Goal: Task Accomplishment & Management: Manage account settings

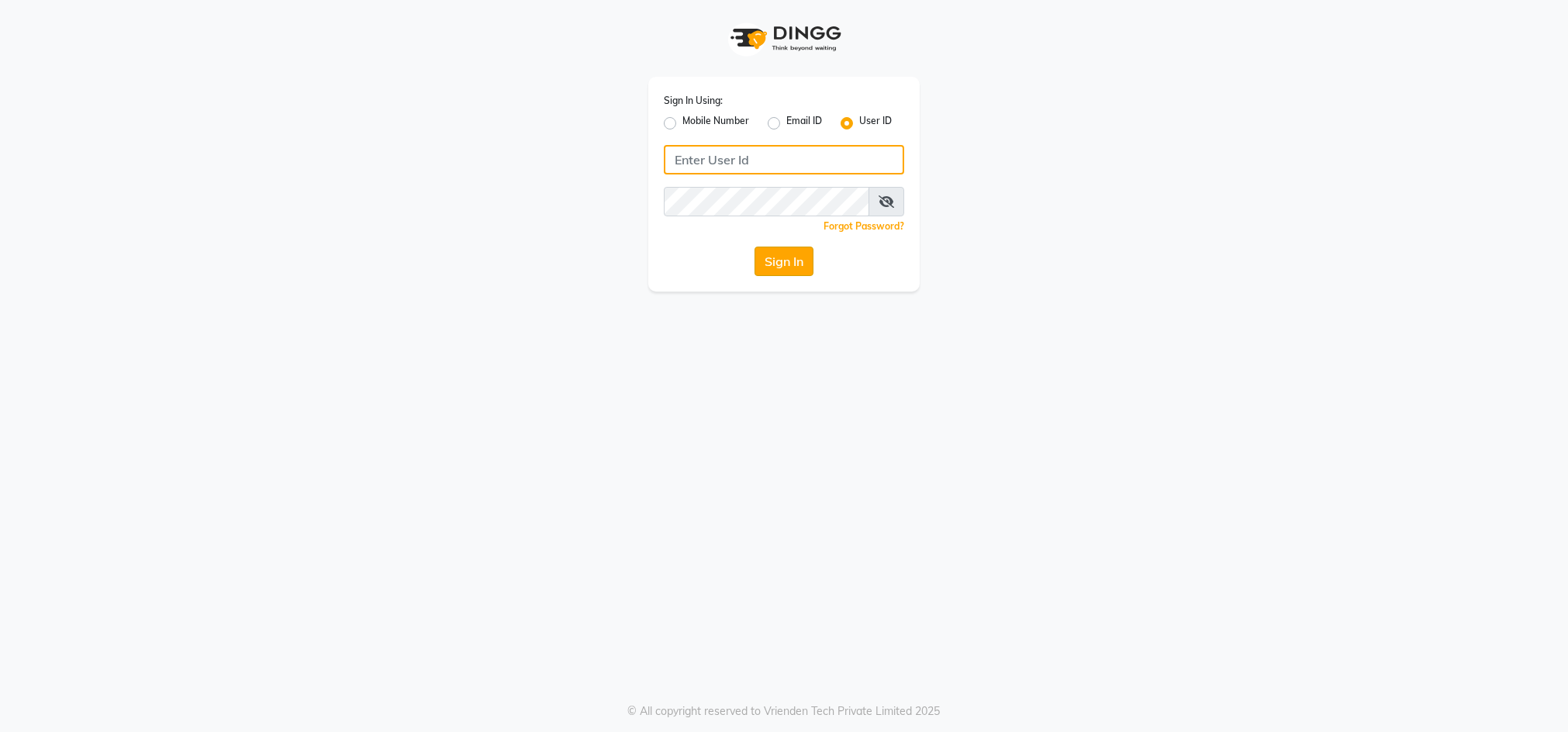
type input "emporiosalon"
click at [792, 262] on button "Sign In" at bounding box center [784, 261] width 59 height 30
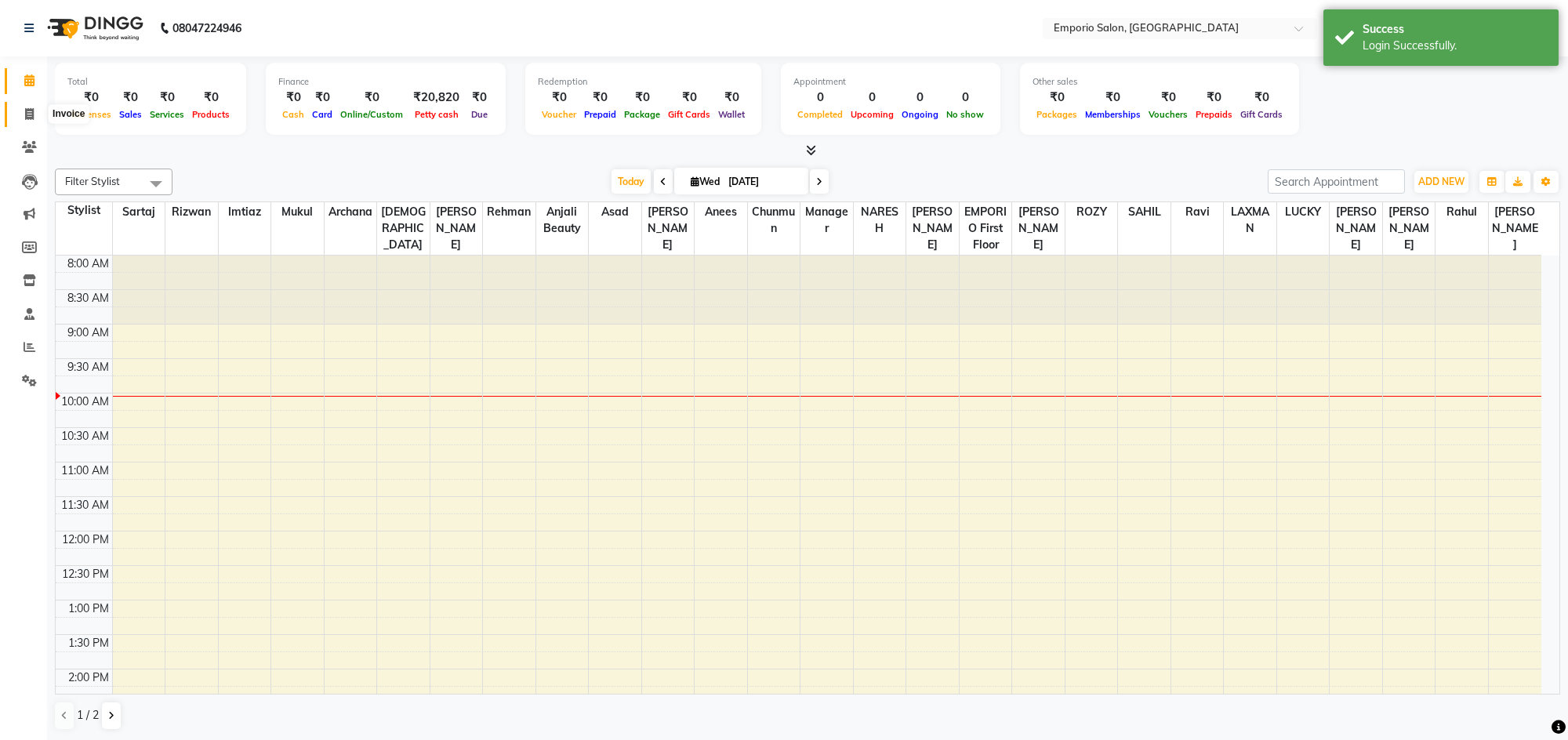
click at [31, 116] on icon at bounding box center [29, 114] width 9 height 12
select select "6332"
select select "service"
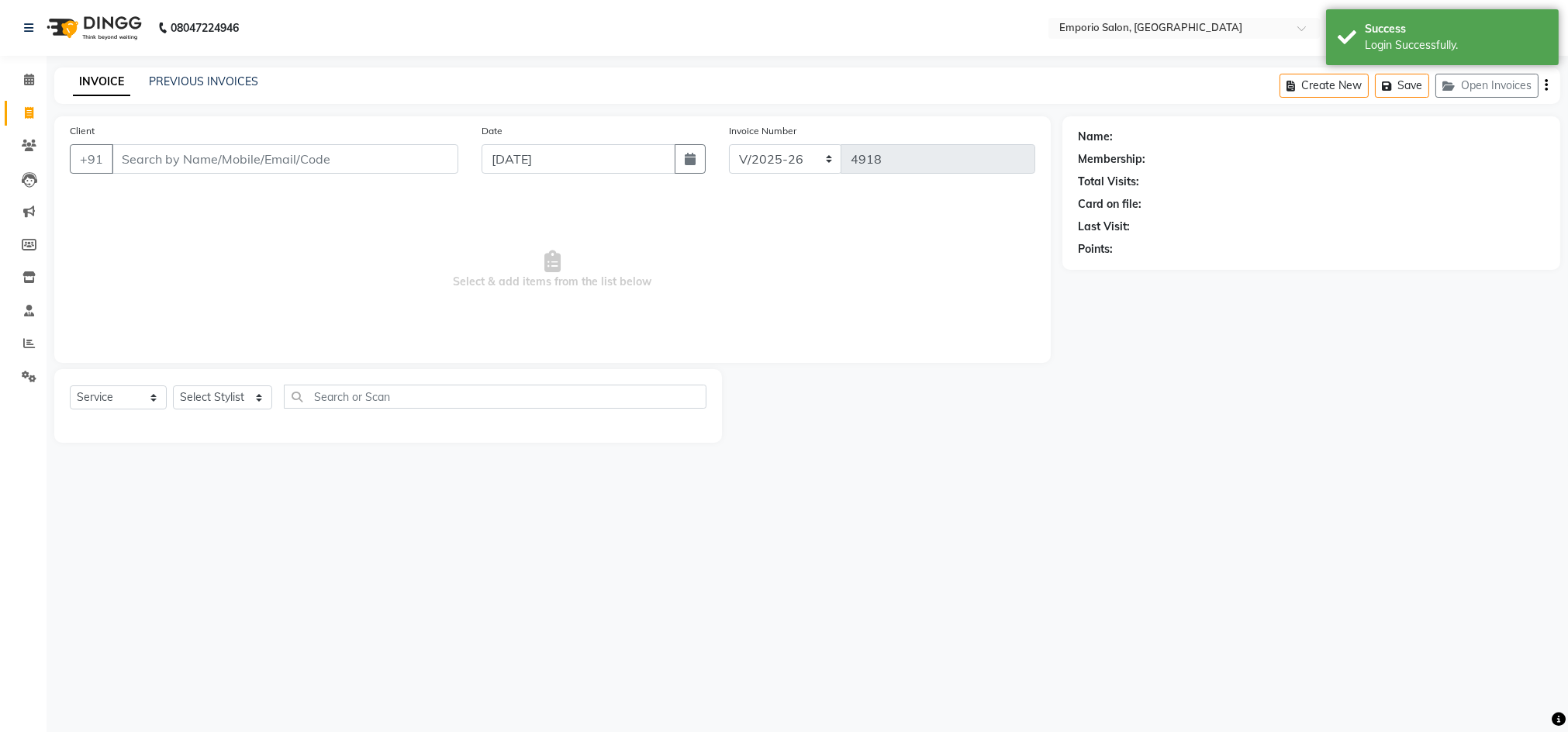
click at [269, 156] on input "Client" at bounding box center [284, 158] width 346 height 30
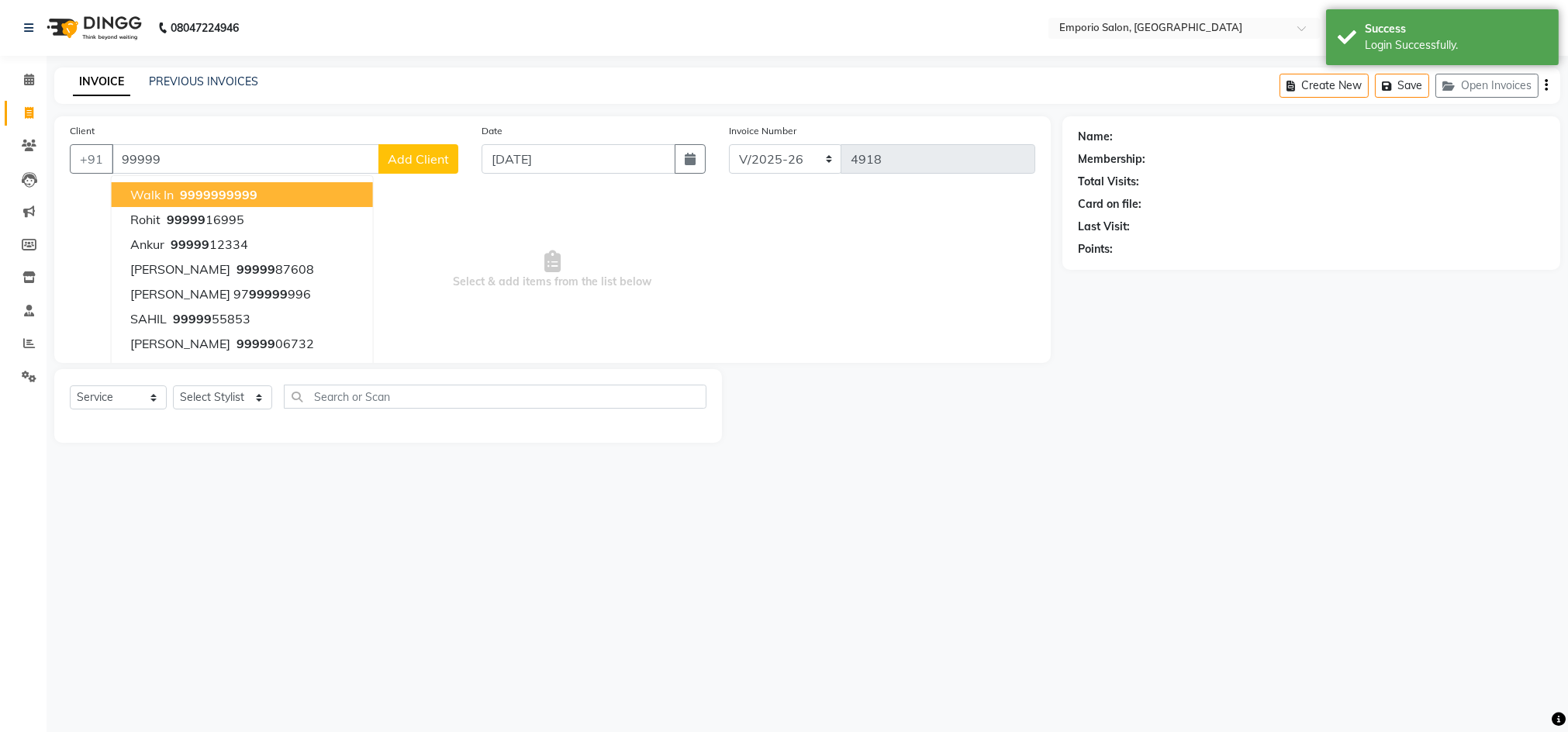
click at [206, 189] on span "99999" at bounding box center [199, 195] width 38 height 15
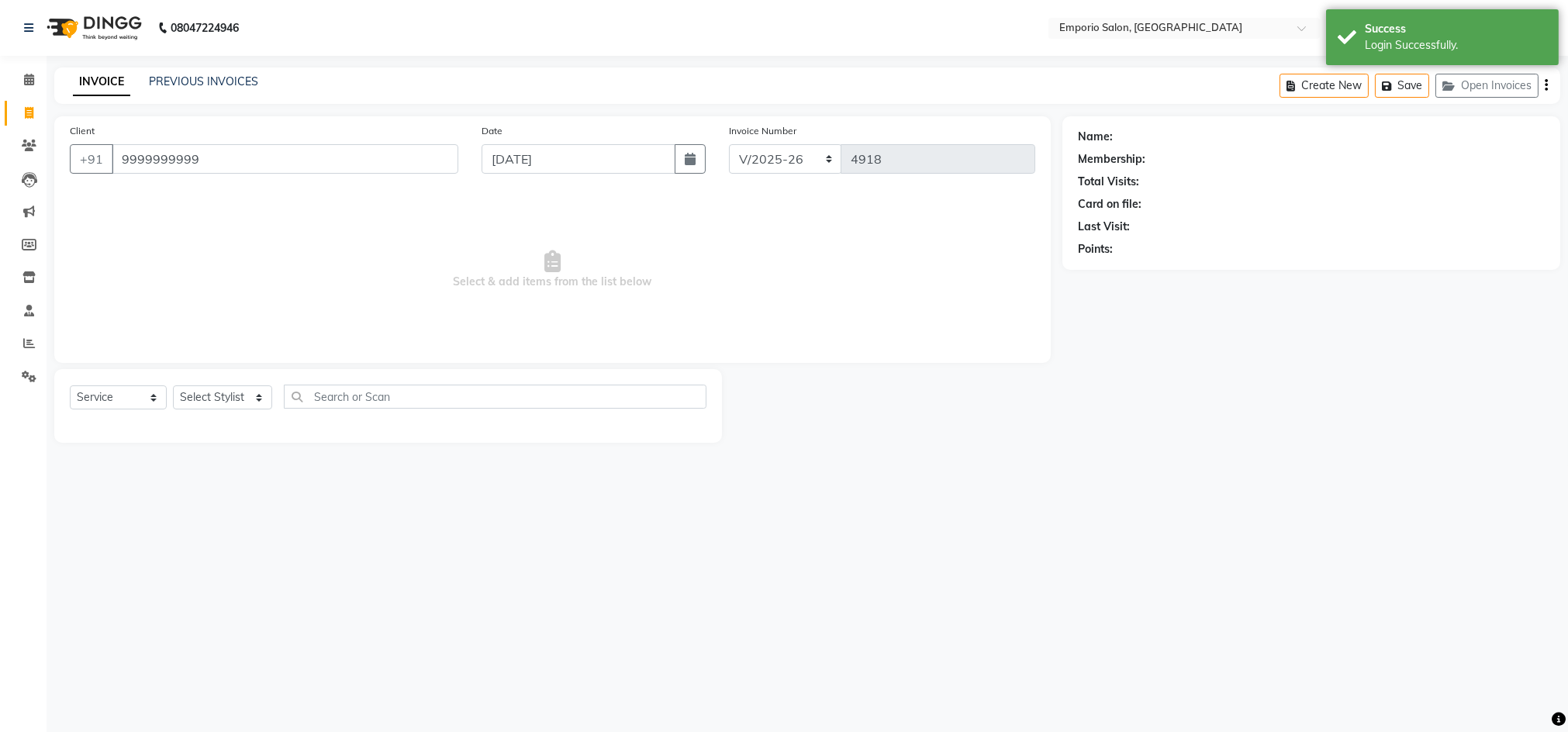
type input "9999999999"
click at [222, 392] on select "Select Stylist Anees Anjali beauty Archana Asad AYUSH chunmun EMPORIO First Flo…" at bounding box center [222, 397] width 99 height 24
select select "1: Object"
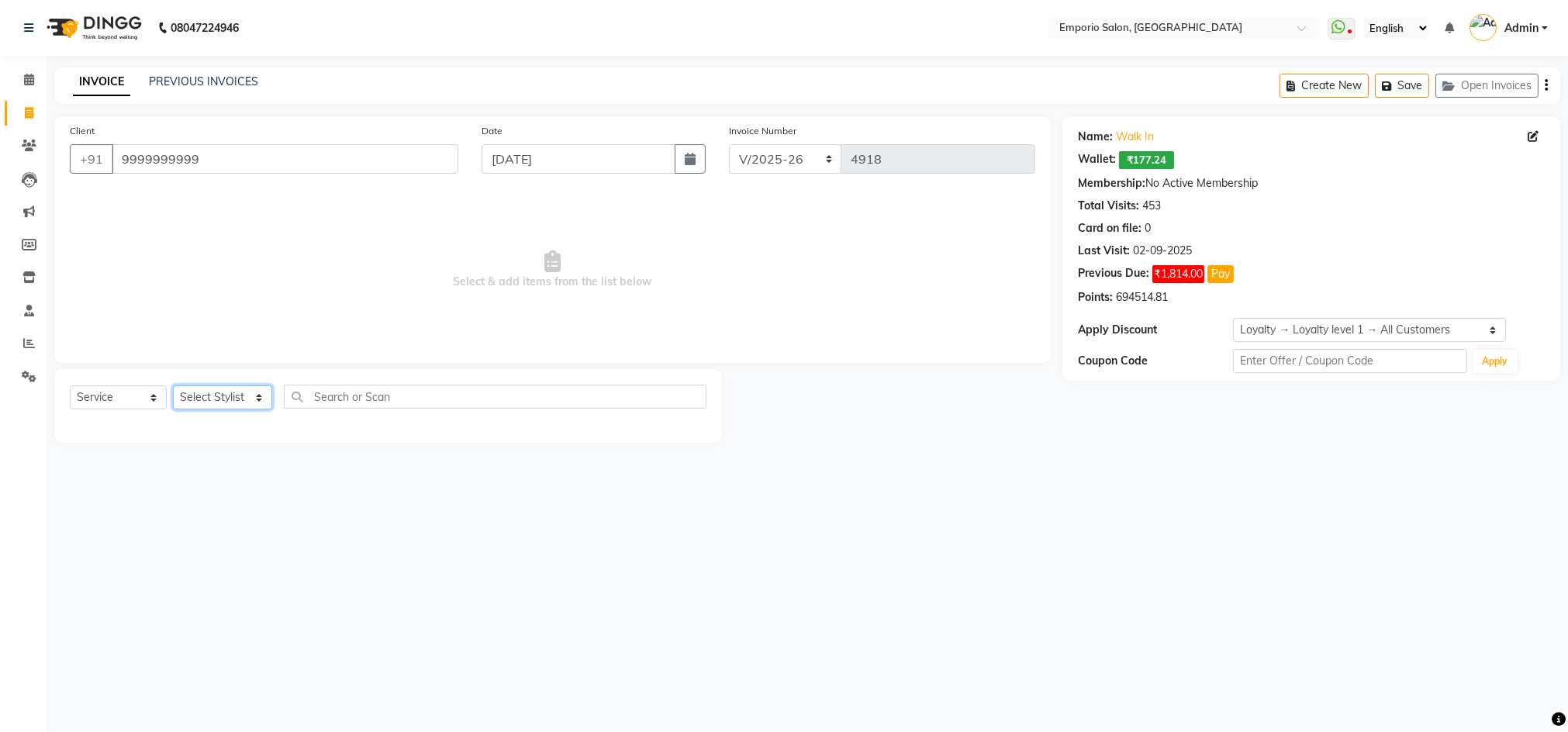
select select "53535"
click at [173, 386] on select "Select Stylist Anees Anjali beauty Archana Asad AYUSH chunmun EMPORIO First Flo…" at bounding box center [222, 397] width 99 height 24
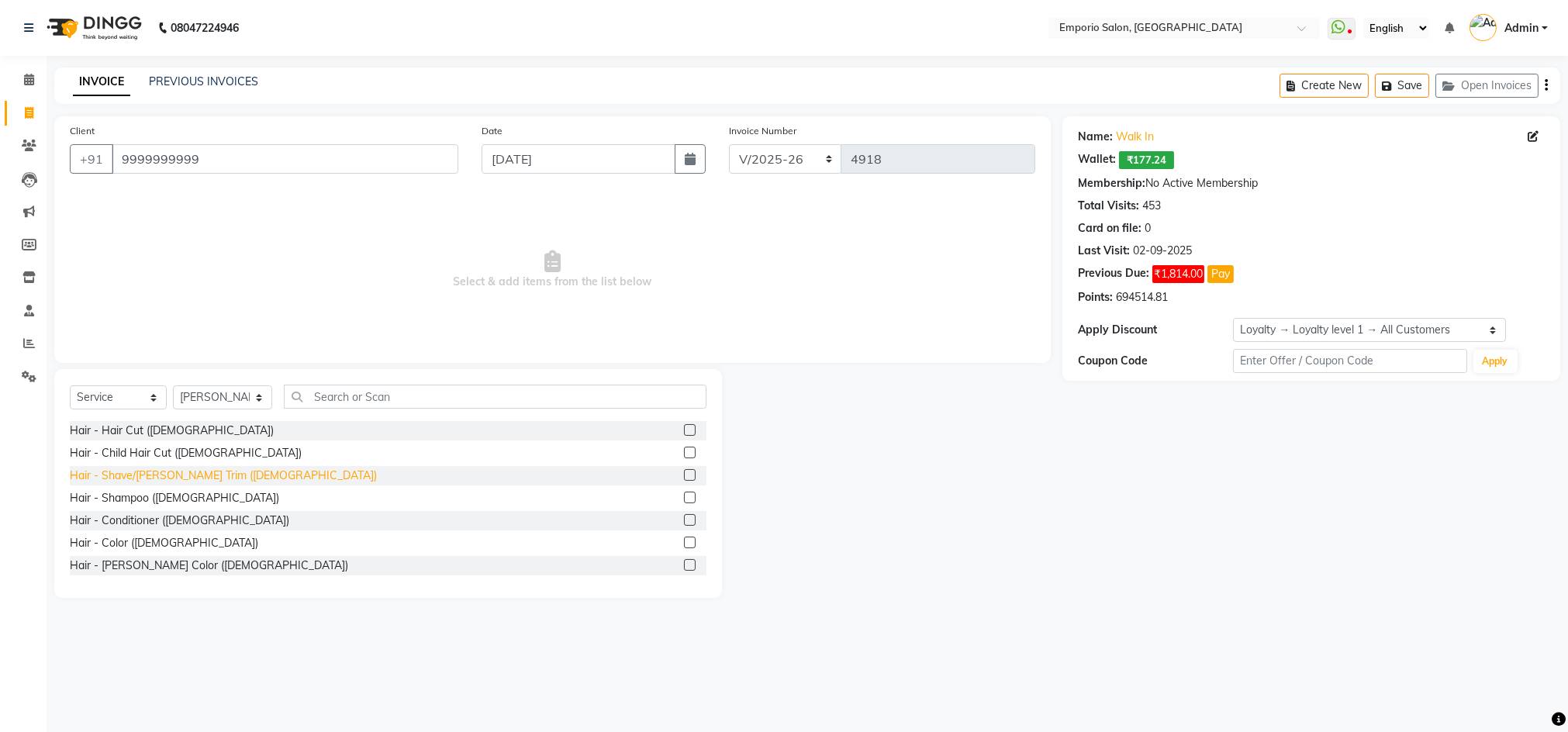
click at [183, 473] on div "Hair - Shave/Beard Trim (Male)" at bounding box center [223, 476] width 307 height 16
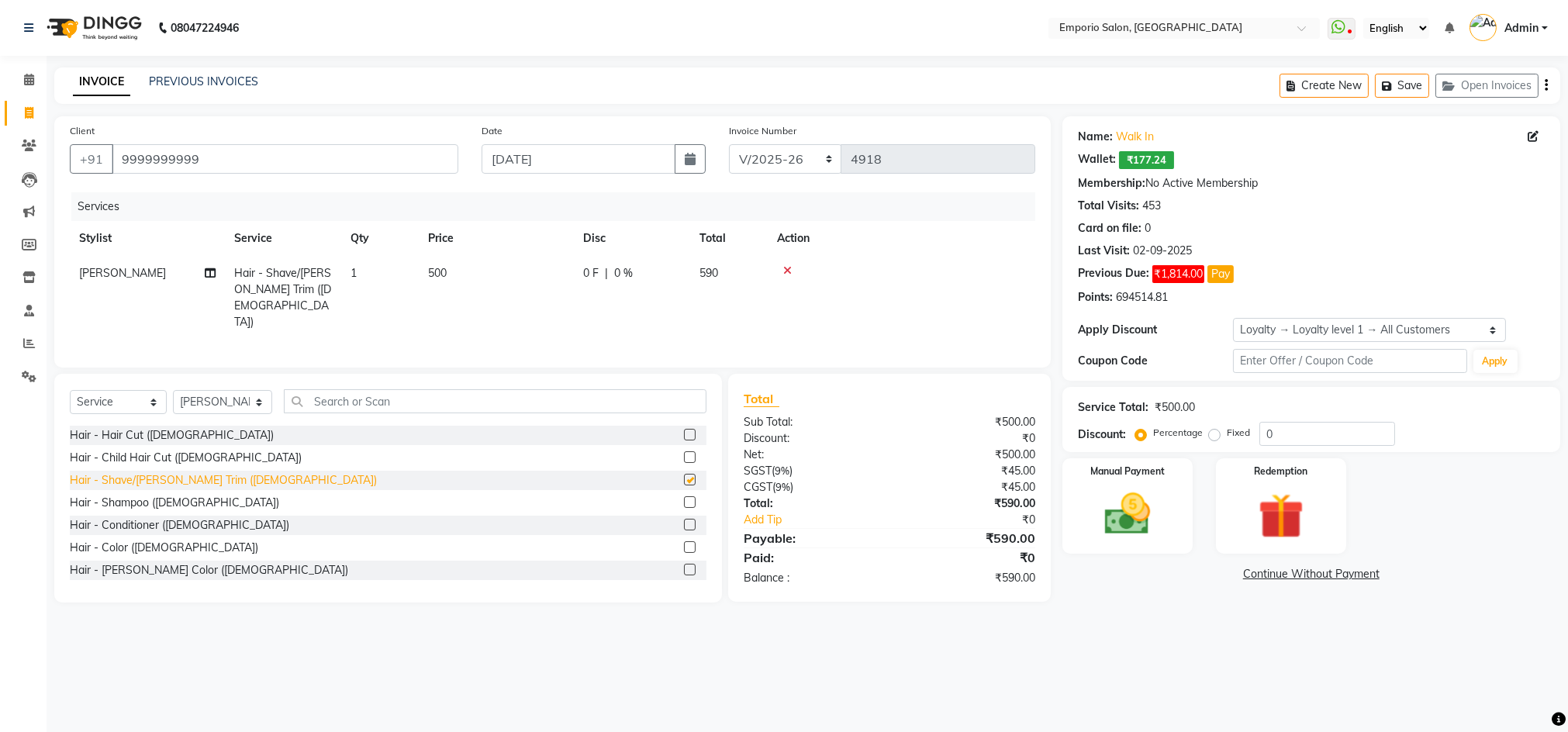
checkbox input "false"
click at [1143, 502] on img at bounding box center [1127, 514] width 78 height 55
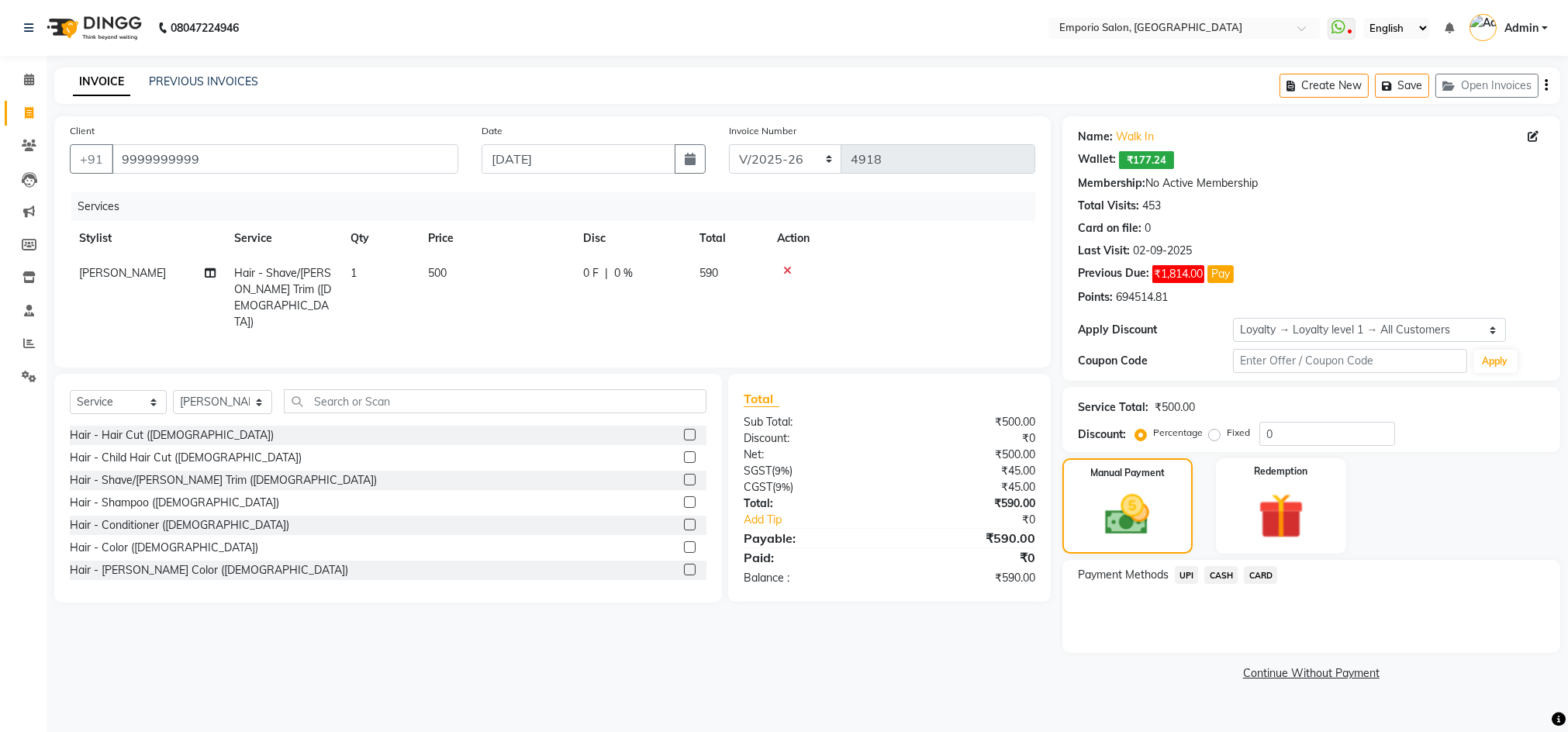
click at [1178, 575] on span "UPI" at bounding box center [1186, 575] width 24 height 18
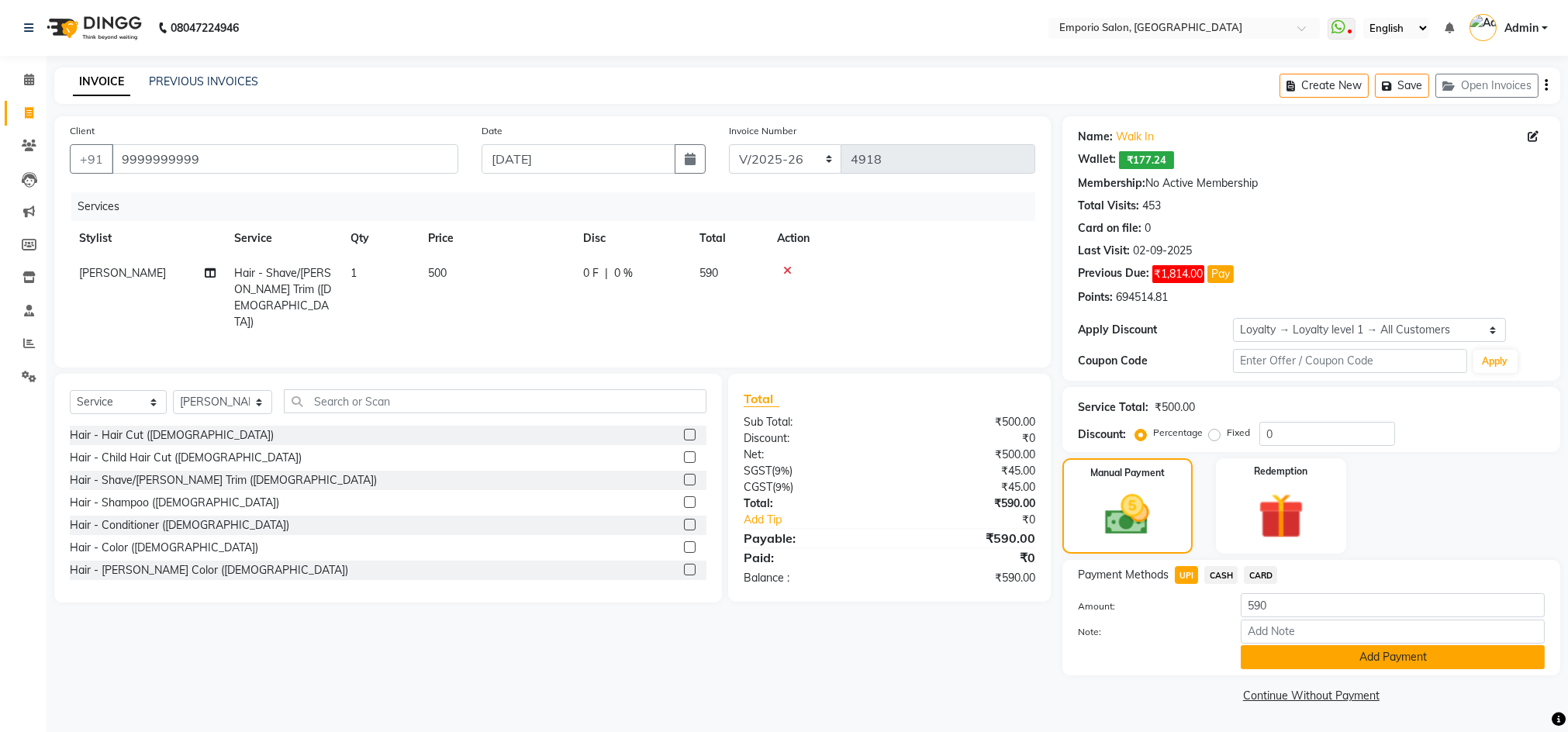
click at [1339, 663] on button "Add Payment" at bounding box center [1392, 657] width 304 height 24
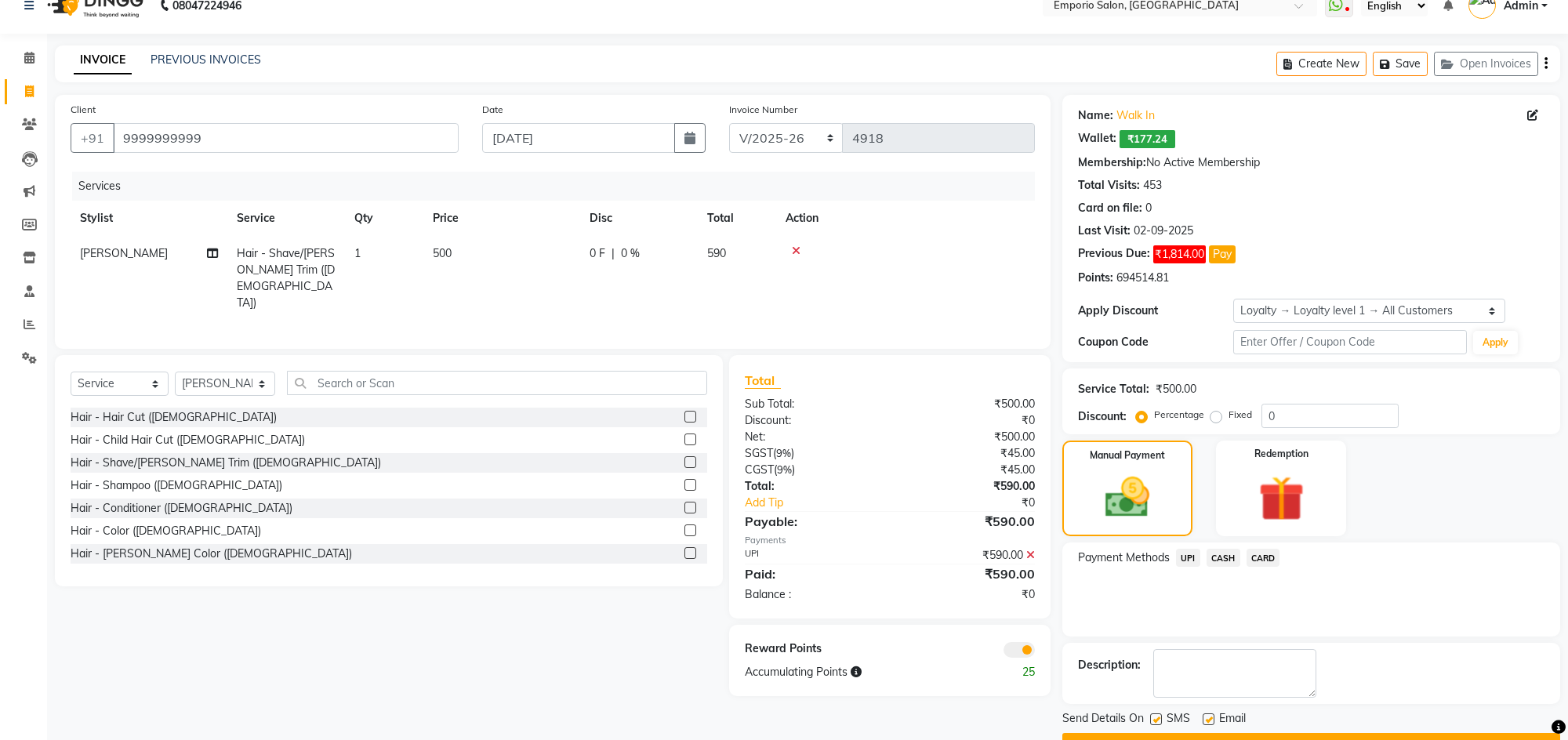
scroll to position [63, 0]
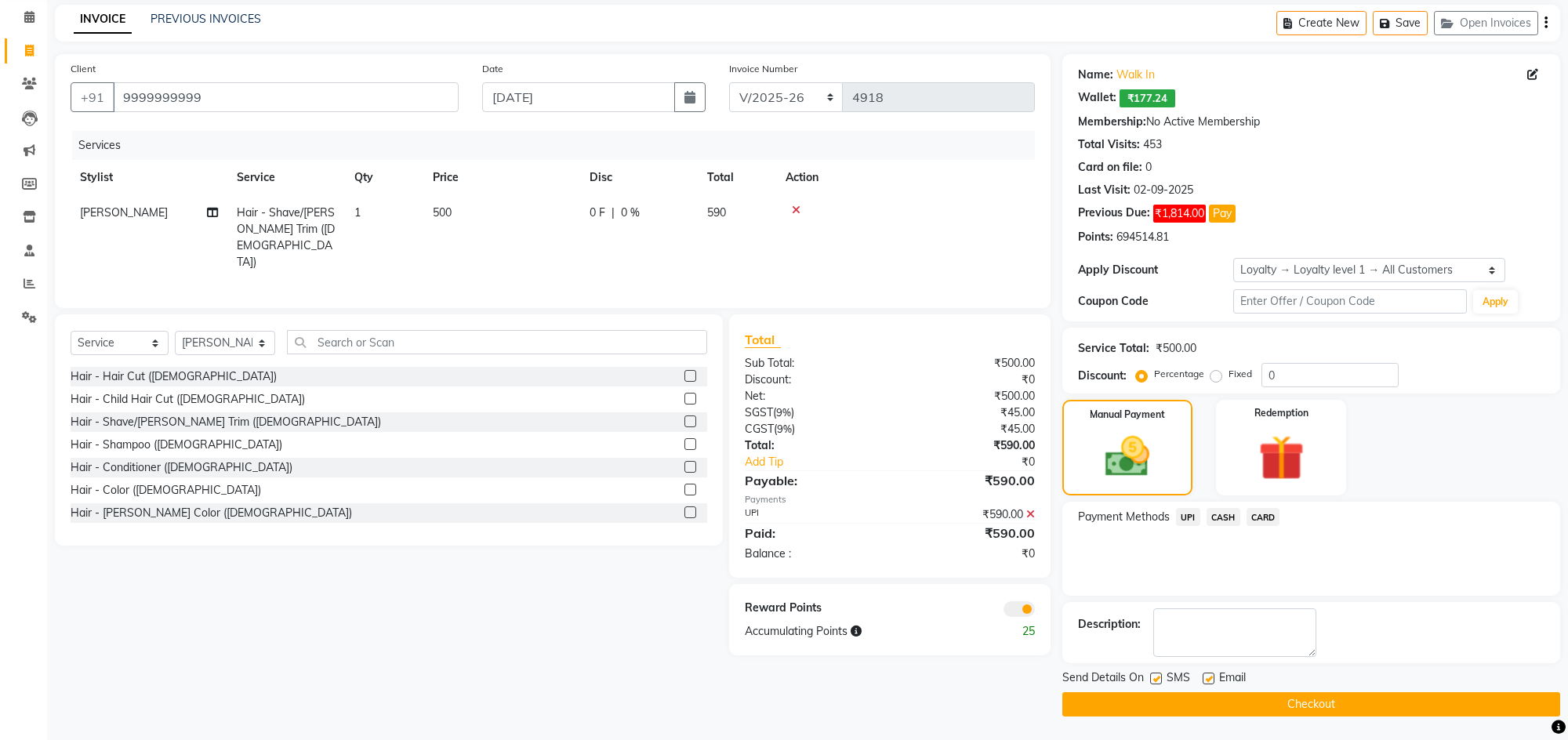
click at [1352, 701] on button "Checkout" at bounding box center [1311, 704] width 497 height 24
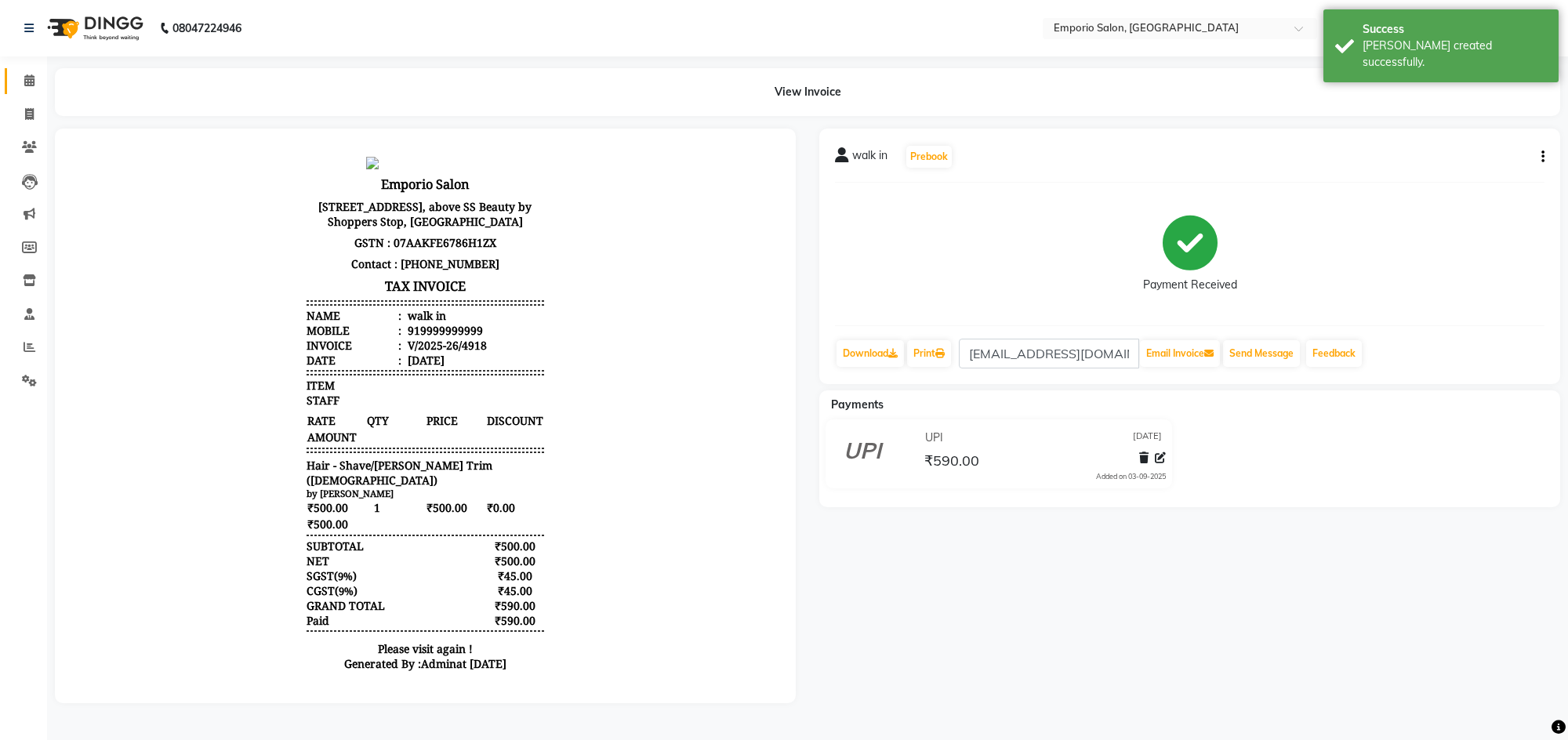
click at [20, 69] on link "Calendar" at bounding box center [23, 80] width 38 height 26
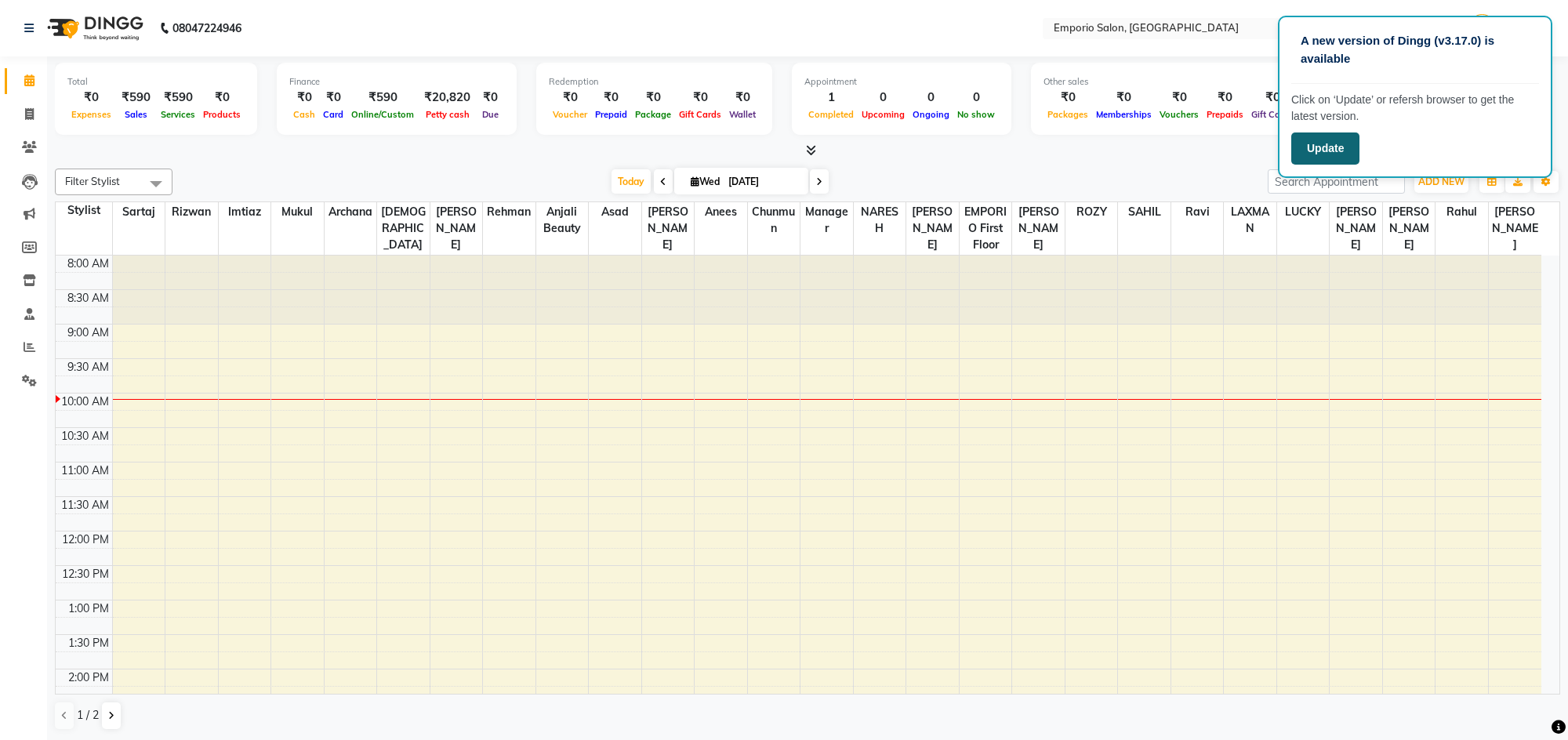
click at [1333, 145] on button "Update" at bounding box center [1326, 148] width 68 height 32
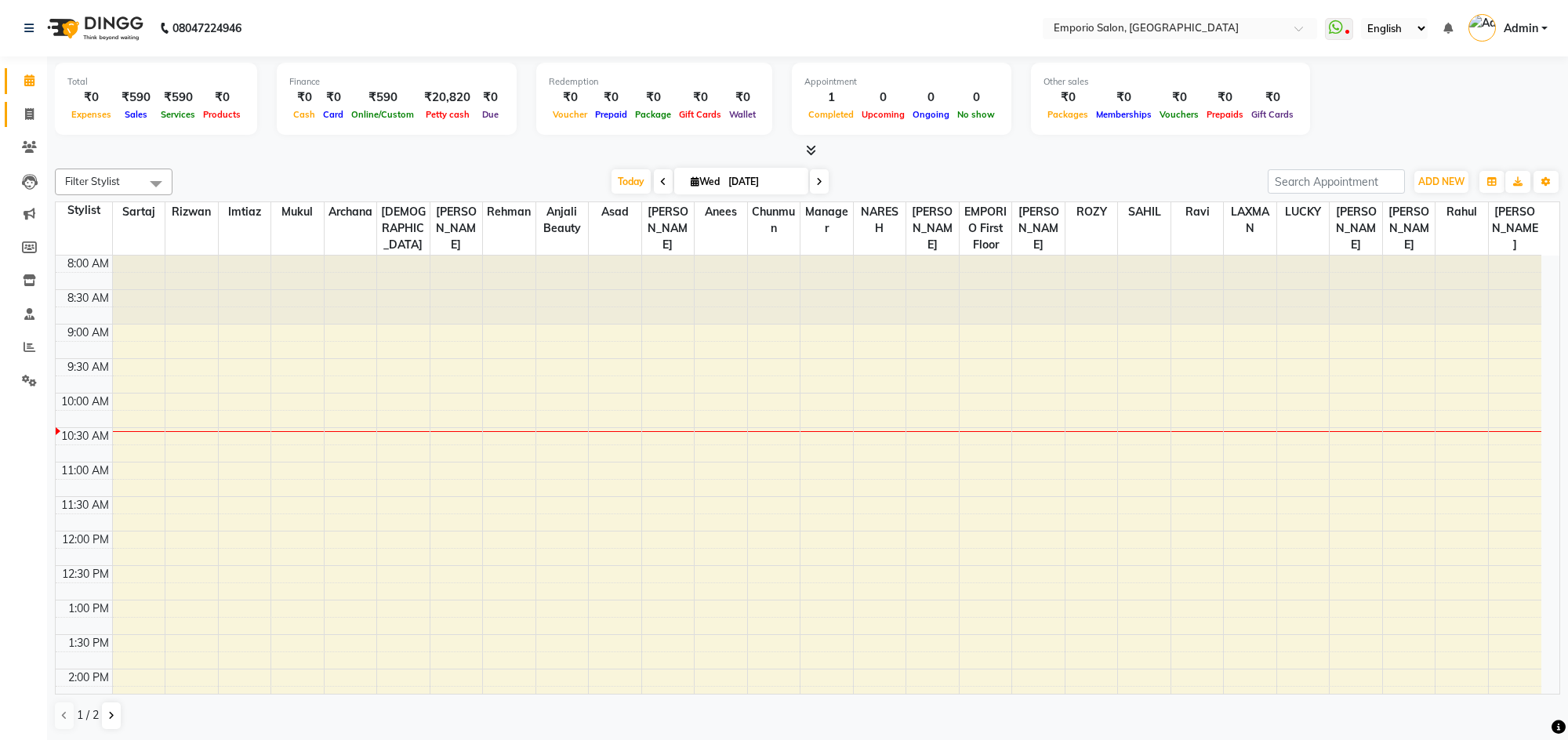
click at [22, 104] on link "Invoice" at bounding box center [23, 114] width 38 height 26
select select "service"
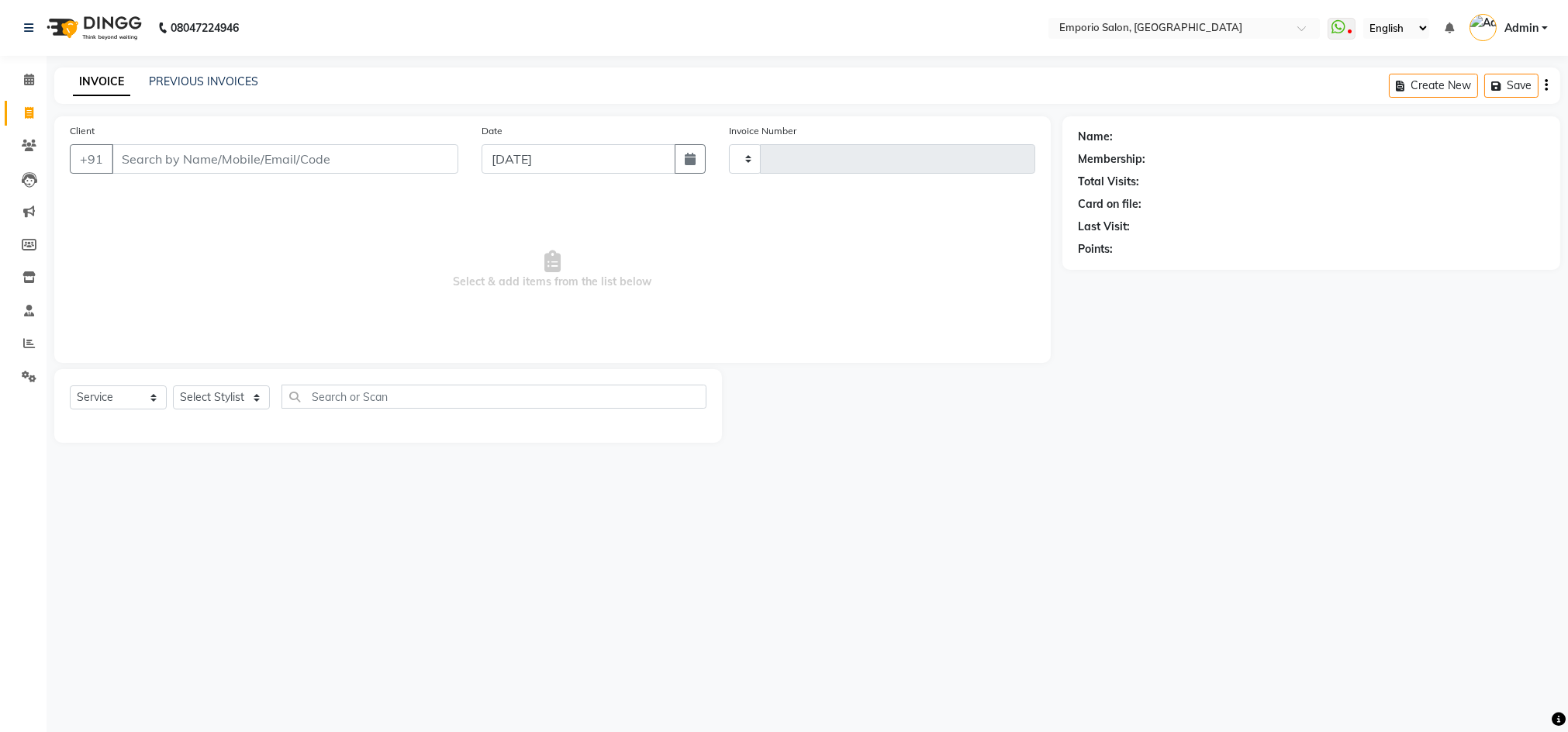
type input "4919"
select select "6332"
click at [11, 72] on link "Calendar" at bounding box center [23, 80] width 37 height 26
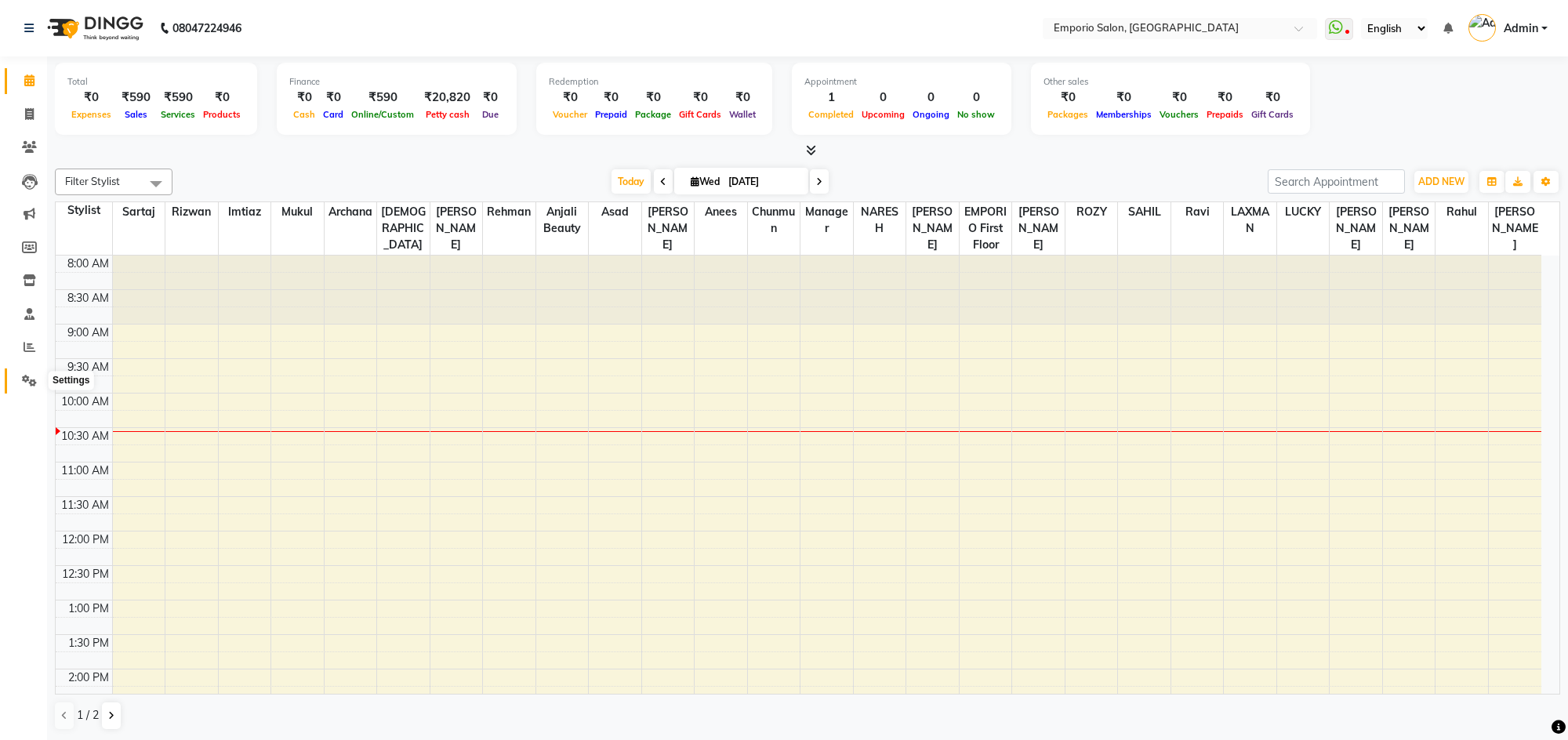
click at [25, 379] on icon at bounding box center [29, 380] width 15 height 12
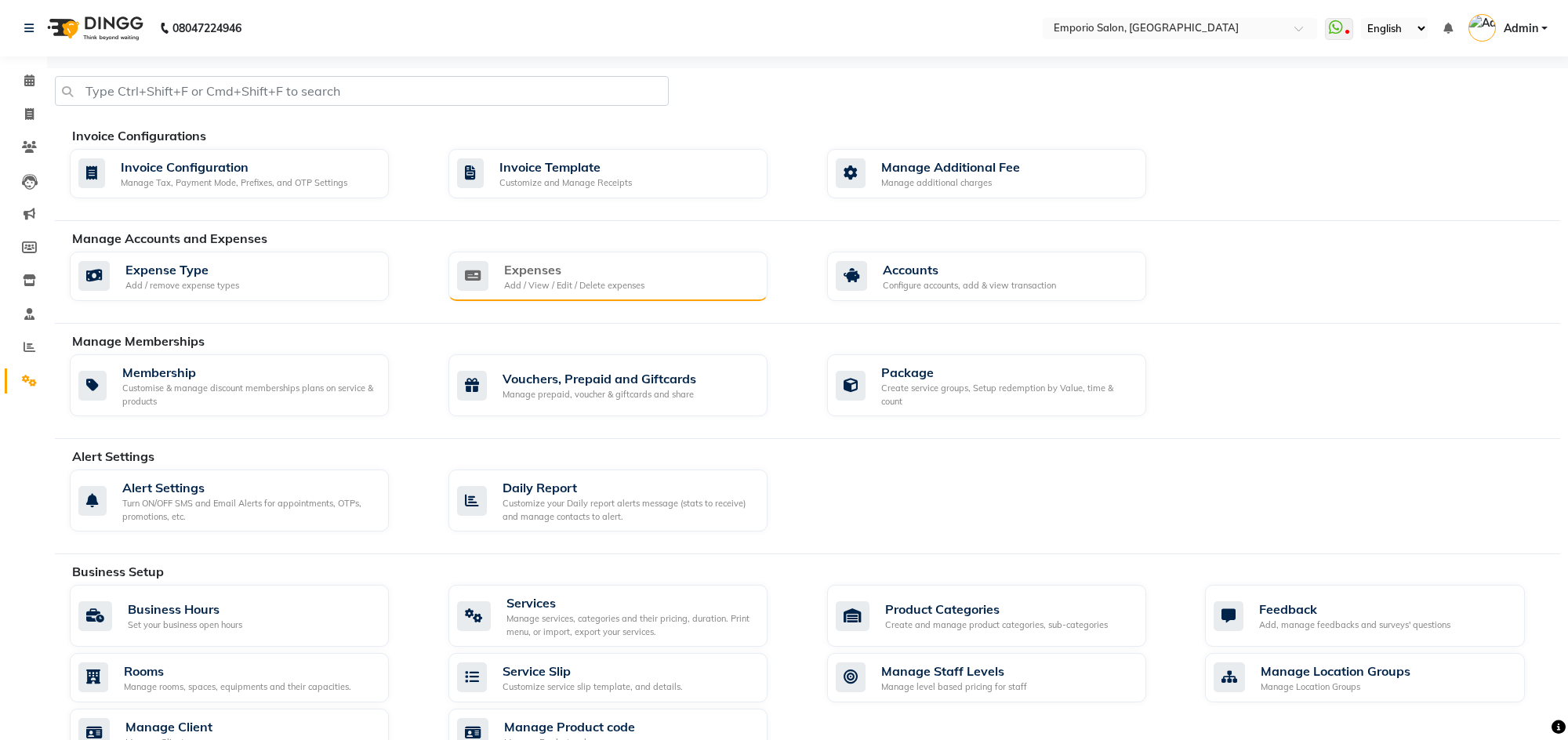
click at [646, 269] on div "Expenses Add / View / Edit / Delete expenses" at bounding box center [605, 275] width 298 height 32
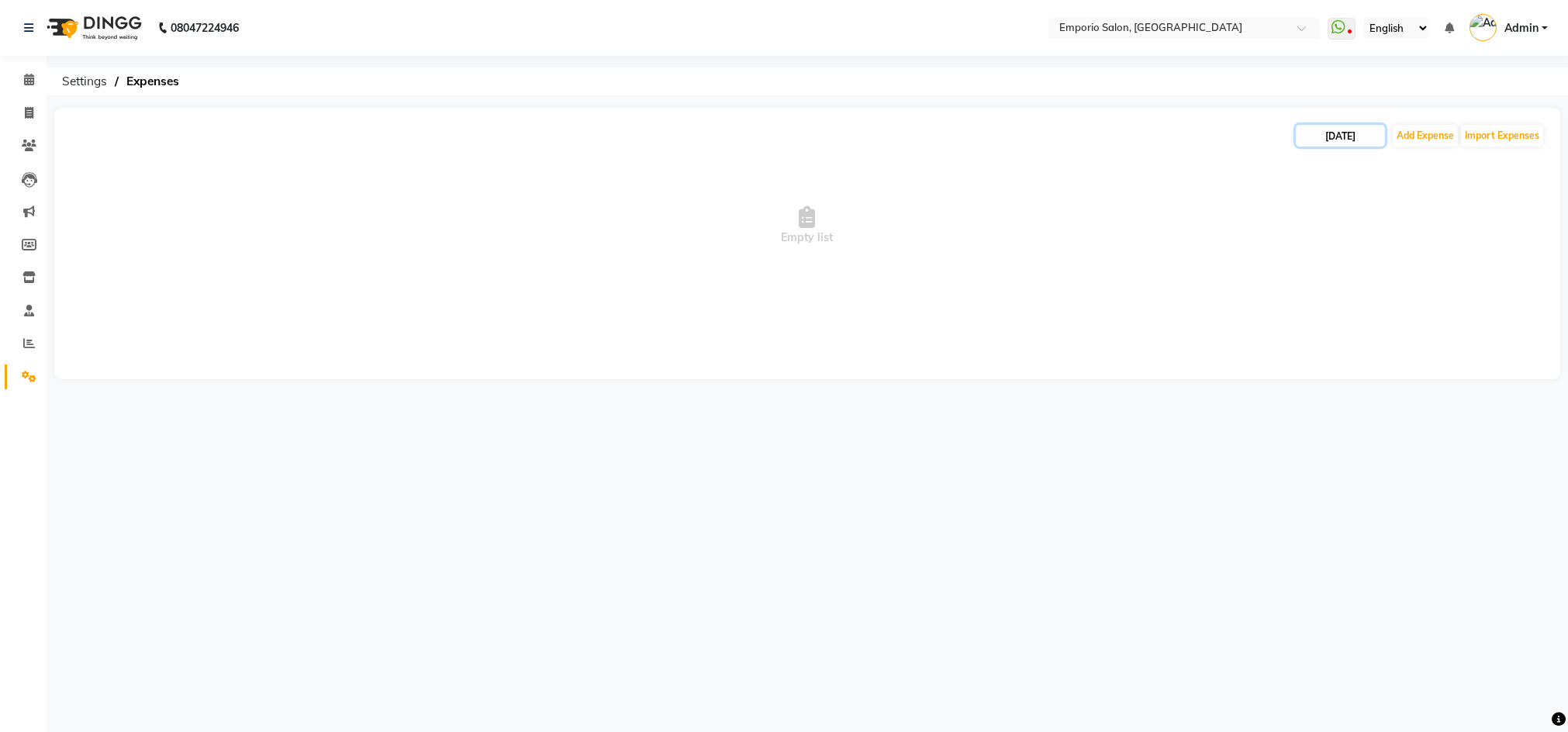
click at [1353, 138] on input "[DATE]" at bounding box center [1340, 135] width 89 height 22
select select "9"
select select "2025"
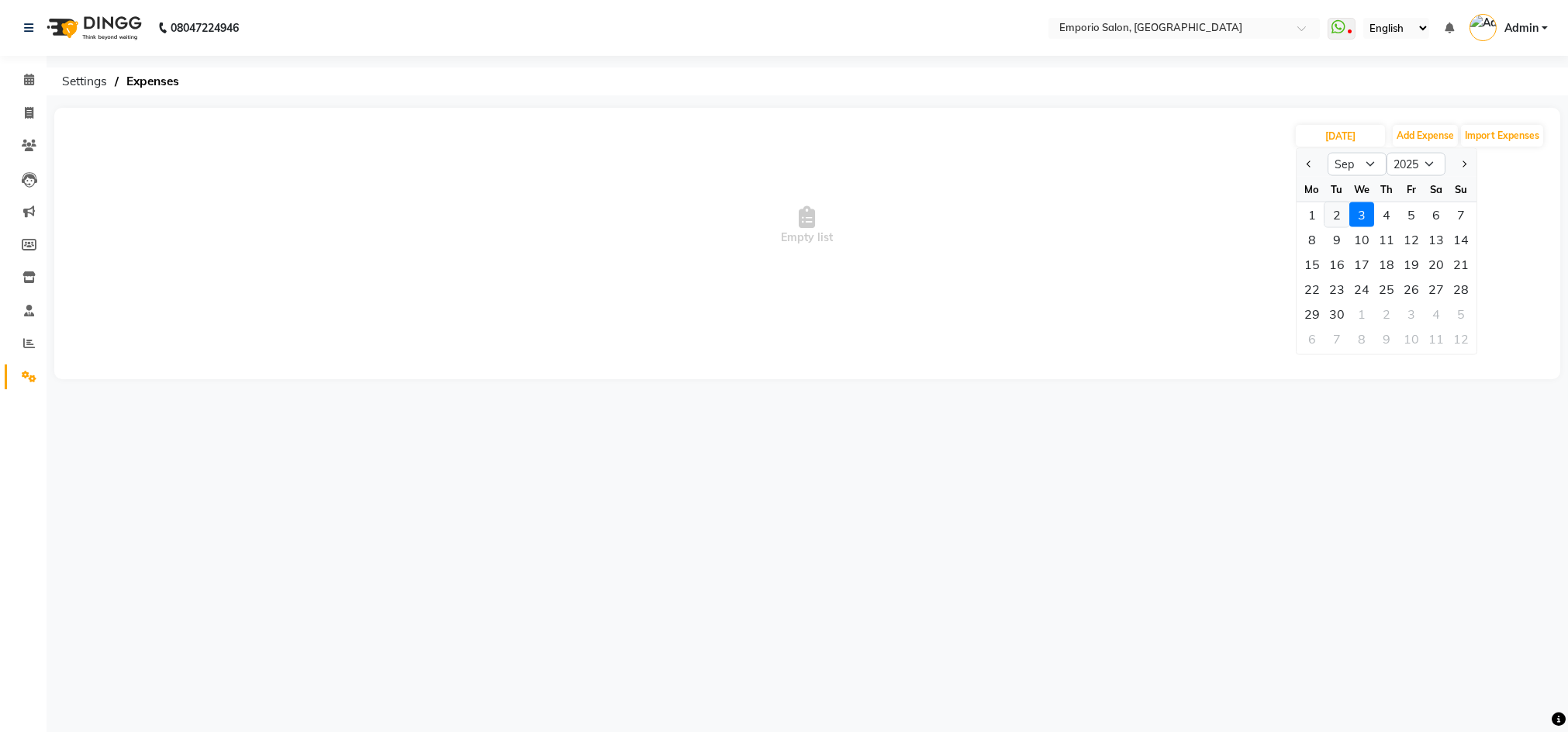
click at [1342, 218] on div "2" at bounding box center [1337, 215] width 25 height 25
type input "02-09-2025"
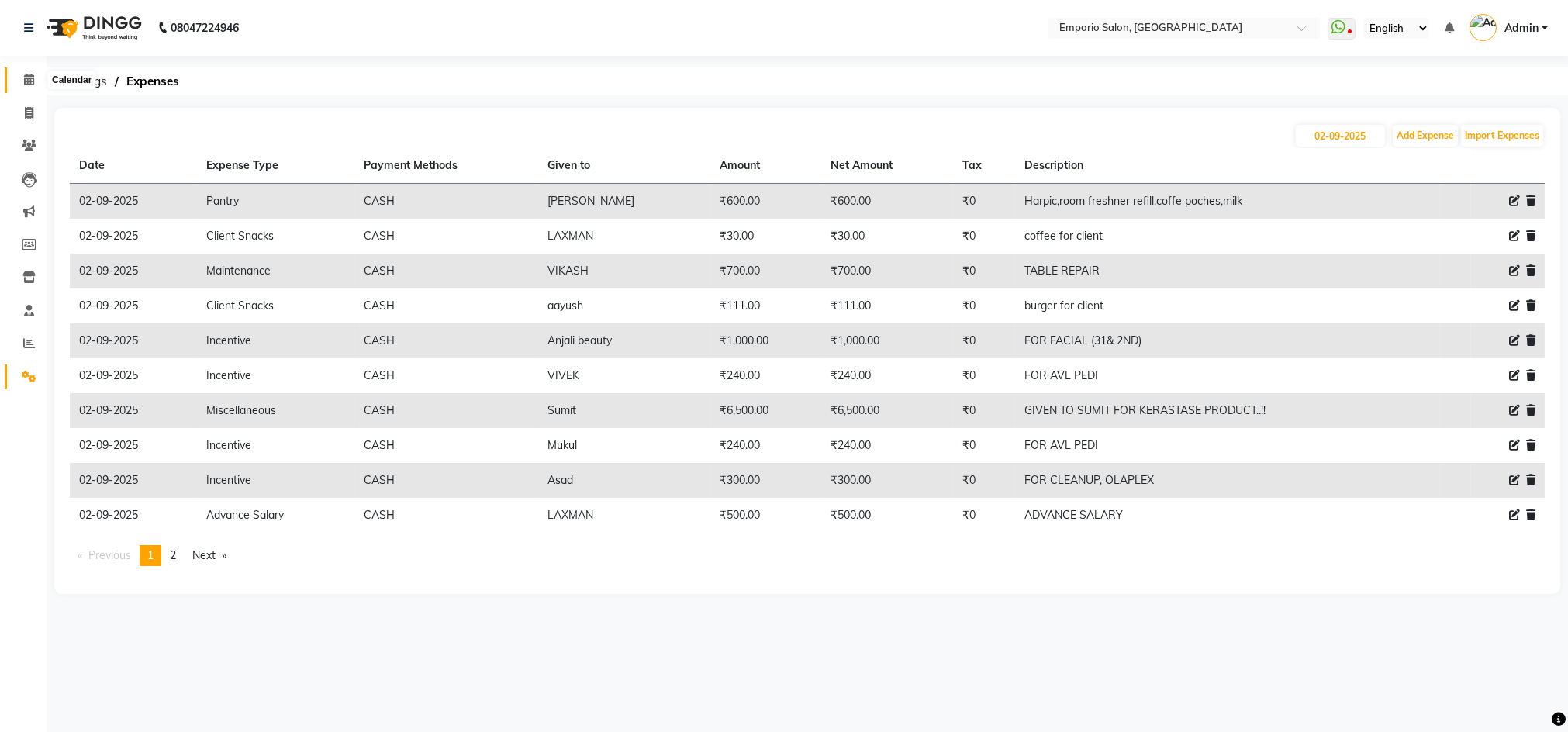
click at [23, 71] on span at bounding box center [29, 80] width 27 height 18
